Goal: Transaction & Acquisition: Purchase product/service

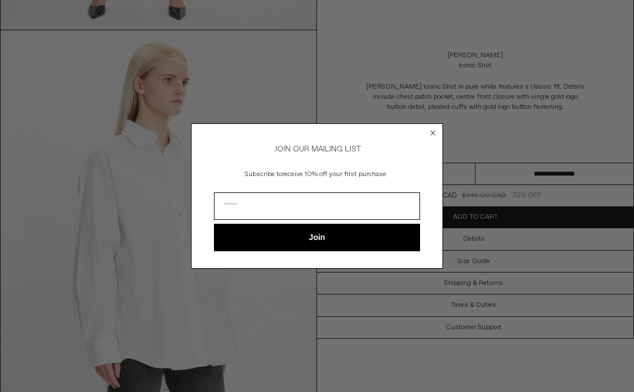
click at [433, 128] on circle "Close dialog" at bounding box center [433, 133] width 11 height 11
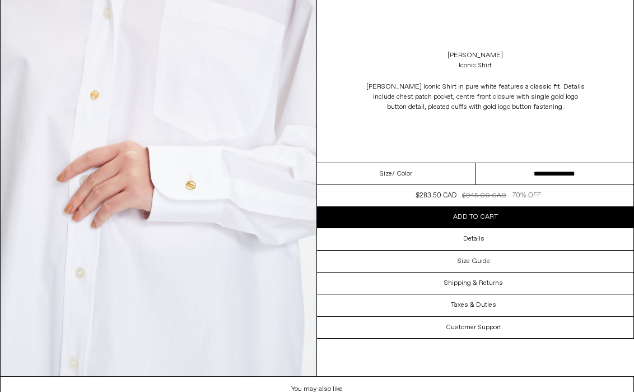
scroll to position [1666, 0]
click at [197, 184] on img at bounding box center [159, 179] width 316 height 395
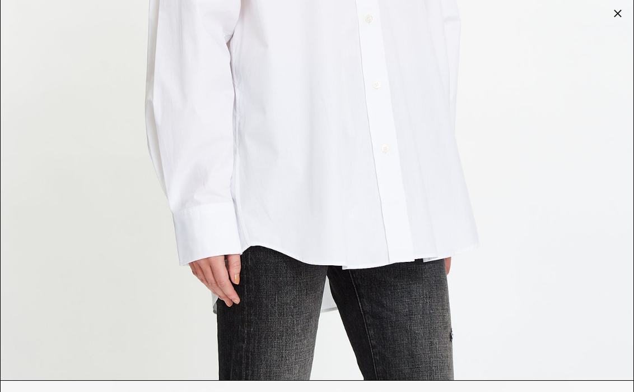
scroll to position [1999, 0]
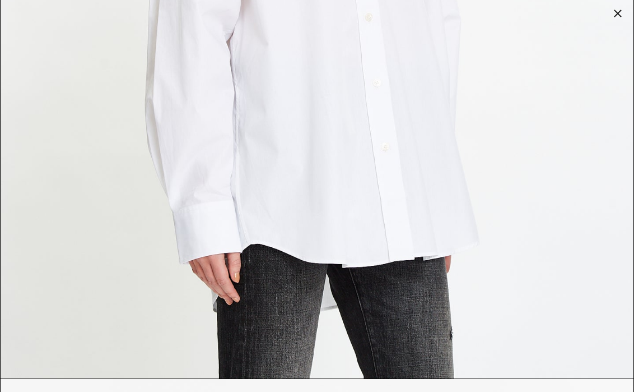
click at [616, 14] on div at bounding box center [618, 14] width 16 height 16
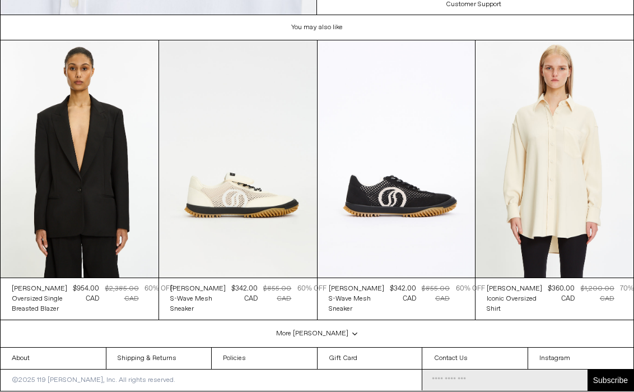
scroll to position [2051, 0]
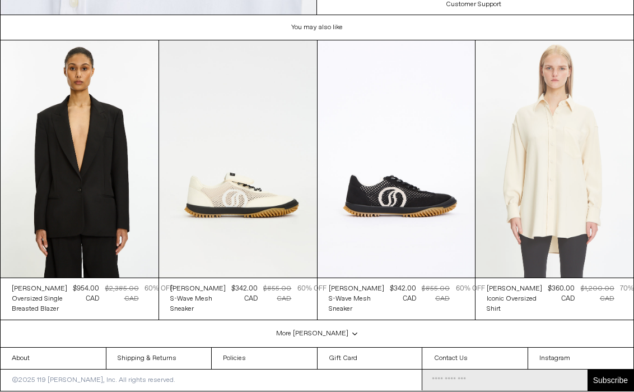
click at [567, 201] on at bounding box center [555, 158] width 158 height 237
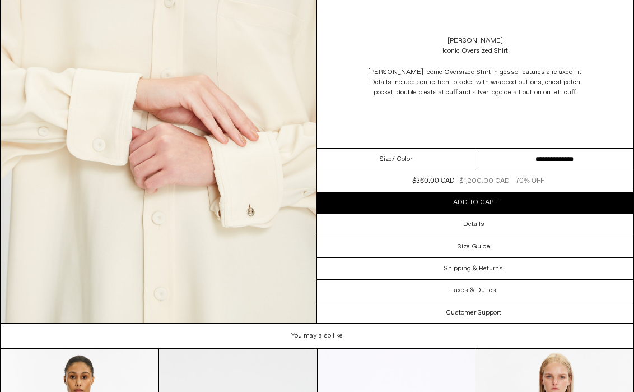
scroll to position [1664, 0]
